Goal: Obtain resource: Obtain resource

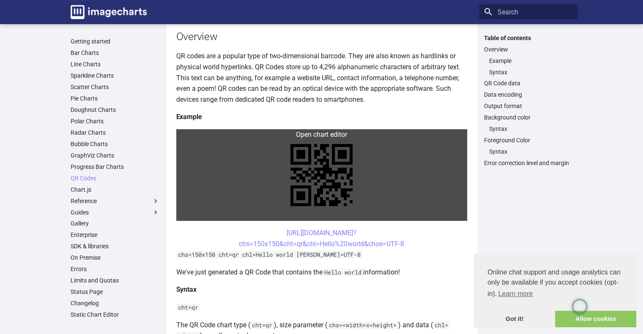
scroll to position [127, 0]
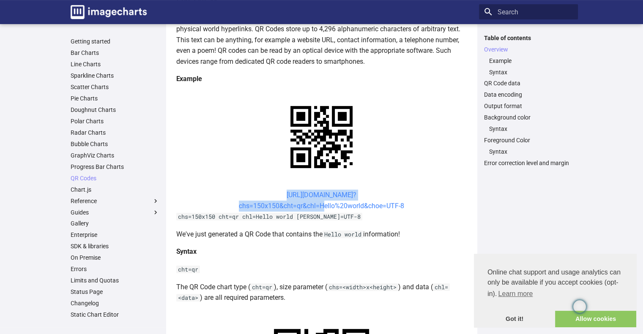
drag, startPoint x: 267, startPoint y: 193, endPoint x: 313, endPoint y: 209, distance: 48.1
click at [318, 209] on center "[URL][DOMAIN_NAME]? chs=150x150&cht=qr&chl=Hello%20world&choe=UTF-8" at bounding box center [321, 201] width 291 height 22
copy link "[URL][DOMAIN_NAME]? chs=150x150&cht=qr&chl="
